Goal: Information Seeking & Learning: Find specific fact

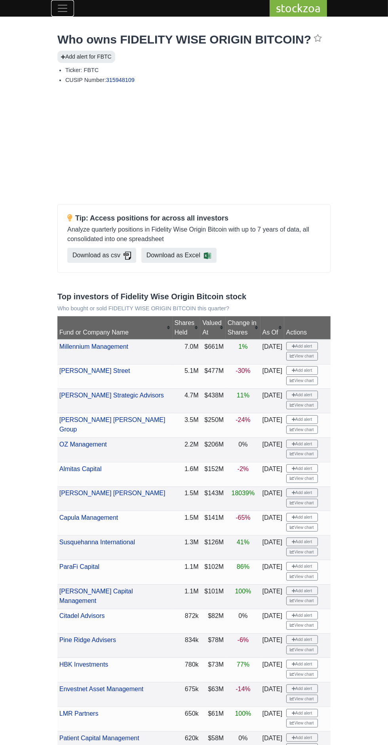
click at [67, 6] on span "Toggle navigation" at bounding box center [63, 8] width 12 height 12
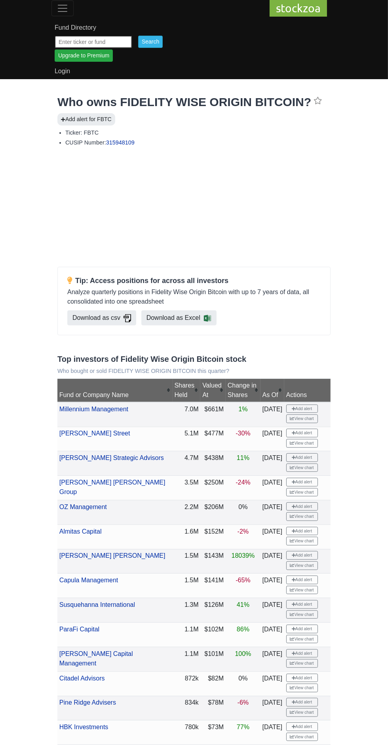
click at [109, 42] on input "text" at bounding box center [93, 42] width 77 height 12
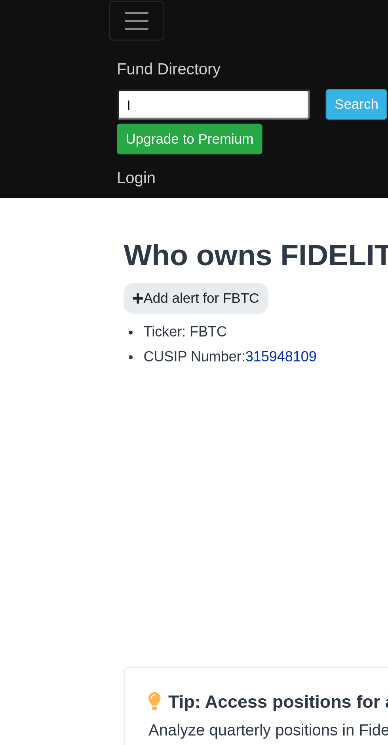
type input "IBIT"
click at [156, 42] on input "Search" at bounding box center [150, 42] width 25 height 12
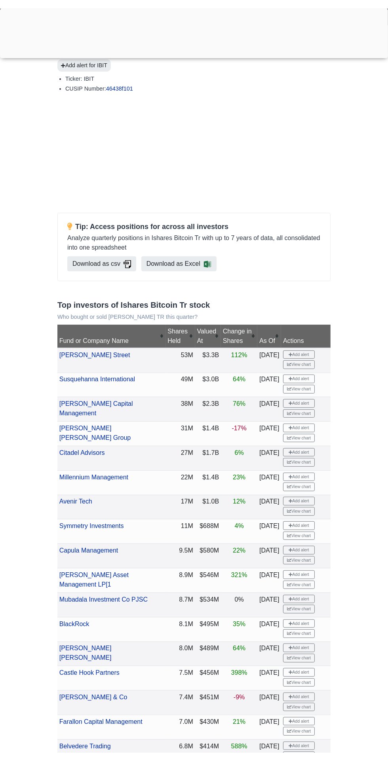
scroll to position [63, 0]
